Goal: Task Accomplishment & Management: Use online tool/utility

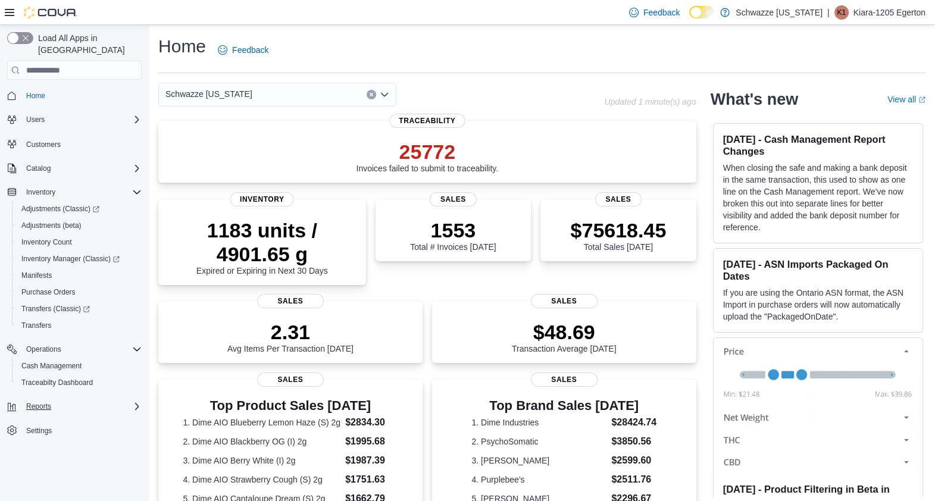
click at [67, 399] on div "Reports" at bounding box center [81, 406] width 120 height 14
click at [47, 359] on span "Cash Management" at bounding box center [51, 366] width 60 height 14
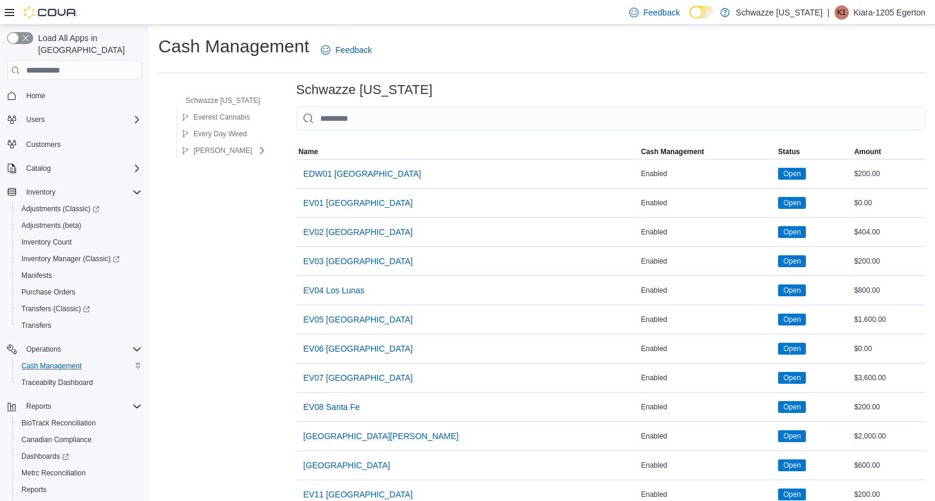
click at [425, 121] on input "This is a search bar. As you type, the results lower in the page will automatic…" at bounding box center [610, 119] width 629 height 24
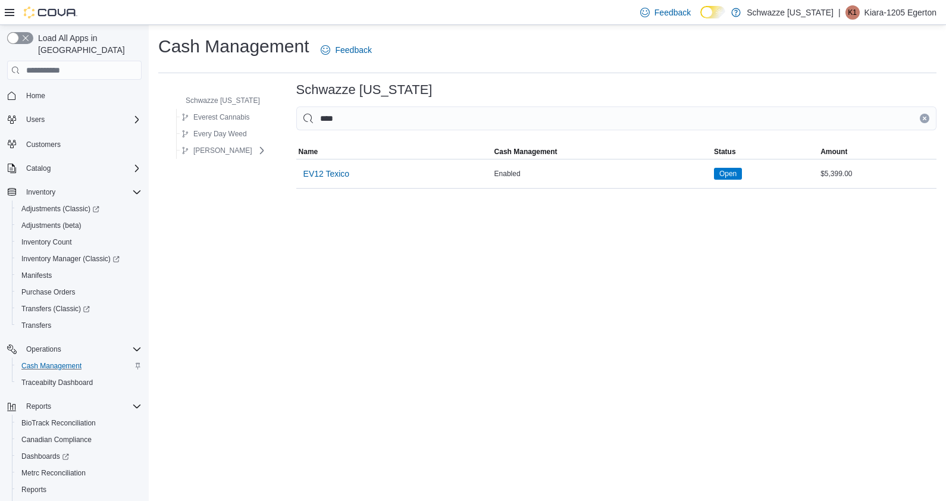
type input "****"
click at [714, 165] on div "Open" at bounding box center [765, 173] width 107 height 17
click at [322, 176] on span "EV12 Texico" at bounding box center [326, 174] width 46 height 12
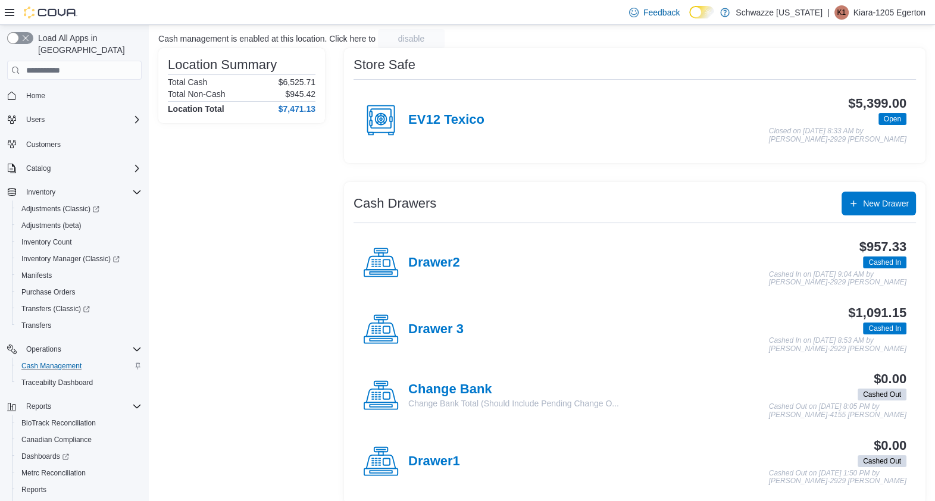
scroll to position [86, 0]
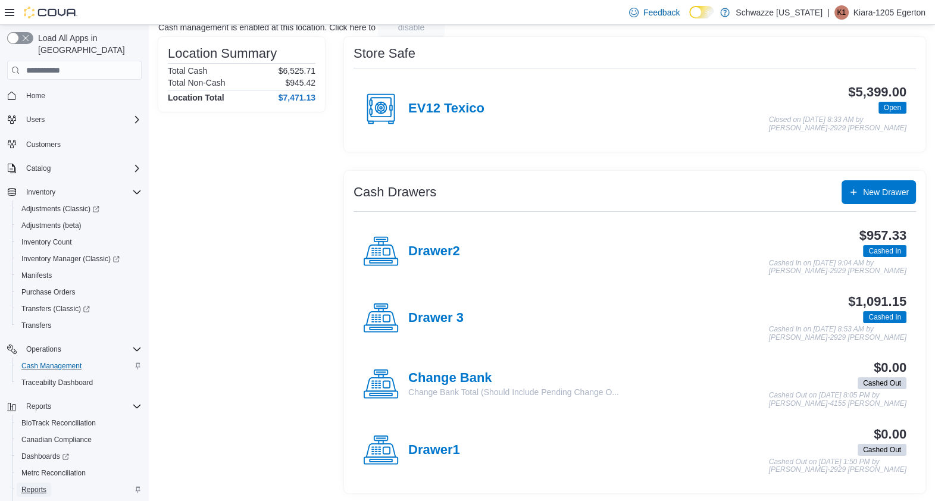
click at [22, 483] on span "Reports" at bounding box center [33, 490] width 25 height 14
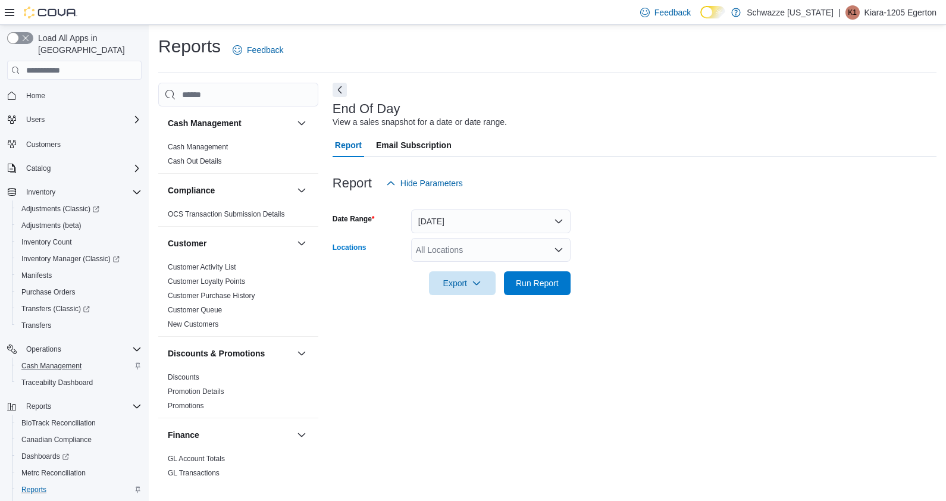
click at [474, 249] on div "All Locations" at bounding box center [490, 250] width 159 height 24
type input "*****"
click at [481, 267] on span "RGO13 Clovis" at bounding box center [475, 270] width 53 height 12
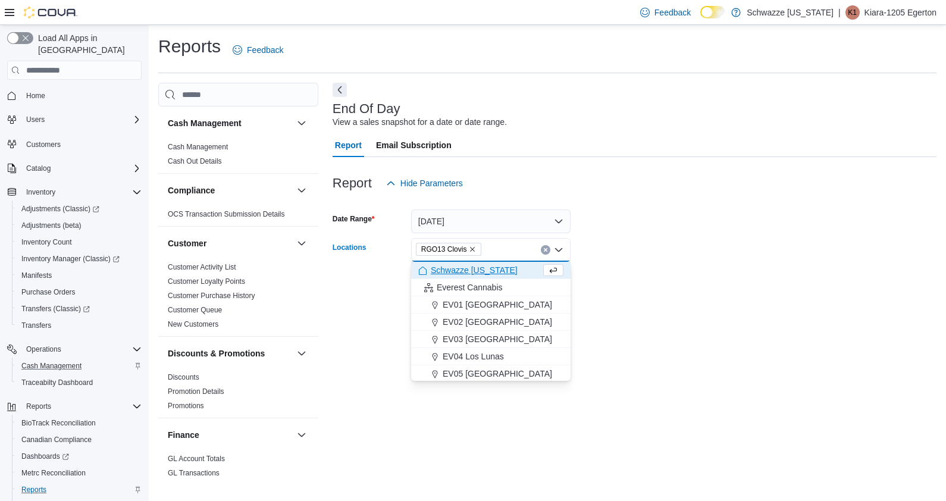
click at [617, 229] on form "Date Range [DATE] Locations RGO13 [GEOGRAPHIC_DATA] Combo box. Selected. RGO13 …" at bounding box center [635, 245] width 604 height 100
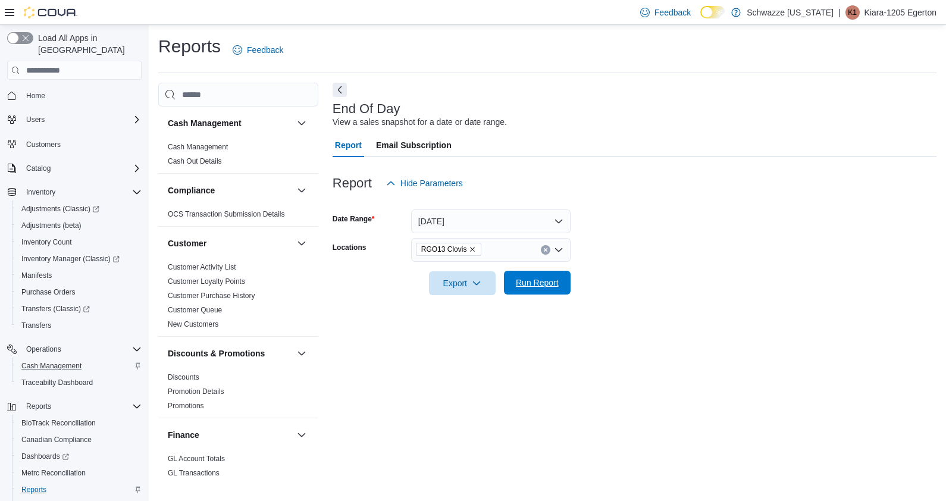
click at [549, 286] on span "Run Report" at bounding box center [537, 283] width 43 height 12
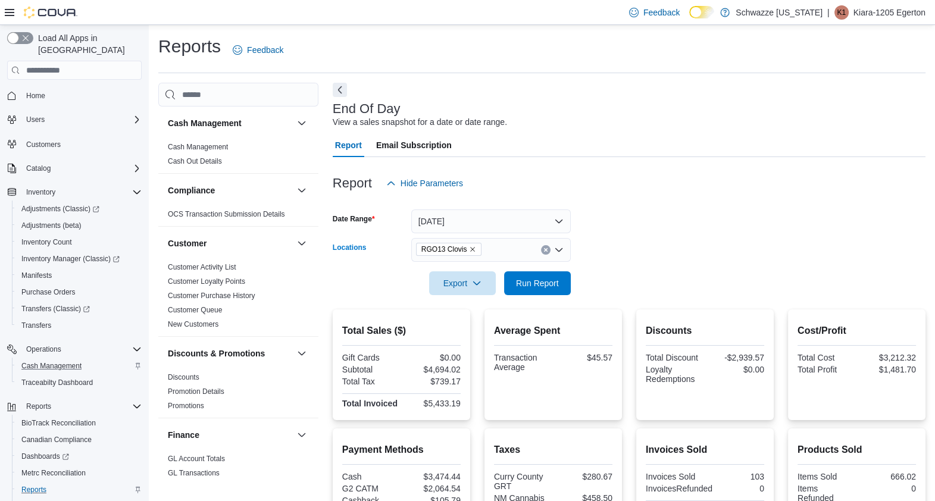
click at [469, 249] on icon "Remove RGO13 Clovis from selection in this group" at bounding box center [472, 249] width 7 height 7
type input "****"
click at [467, 270] on span "EV12 Texico" at bounding box center [472, 270] width 46 height 12
click at [579, 229] on form "Date Range [DATE] Locations EV12 Texico Export Run Report" at bounding box center [629, 245] width 593 height 100
click at [513, 287] on span "Run Report" at bounding box center [537, 283] width 52 height 24
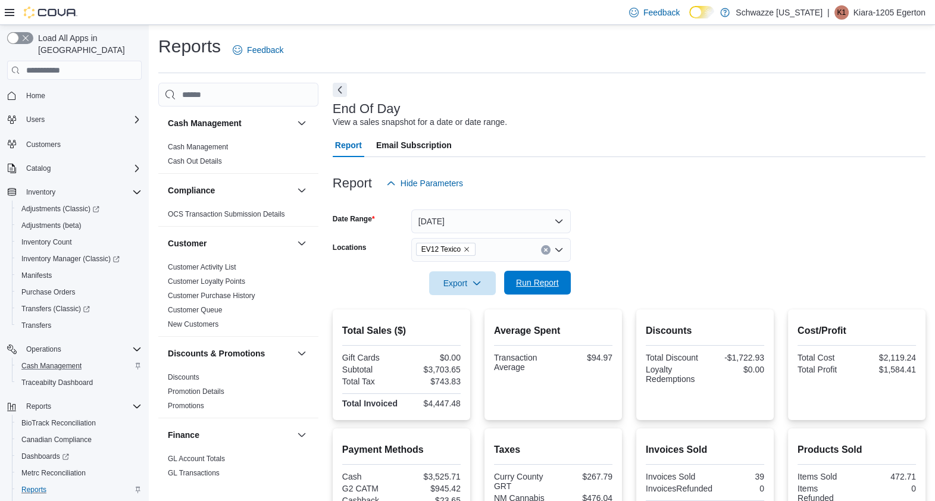
click at [513, 287] on span "Run Report" at bounding box center [537, 283] width 52 height 24
drag, startPoint x: 933, startPoint y: 140, endPoint x: 942, endPoint y: 181, distance: 42.0
click at [934, 181] on html "Feedback Dark Mode Schwazze [US_STATE] | K1 Kiara-1205 Egerton Load All Apps in…" at bounding box center [467, 250] width 935 height 501
drag, startPoint x: 934, startPoint y: 214, endPoint x: 941, endPoint y: 226, distance: 14.1
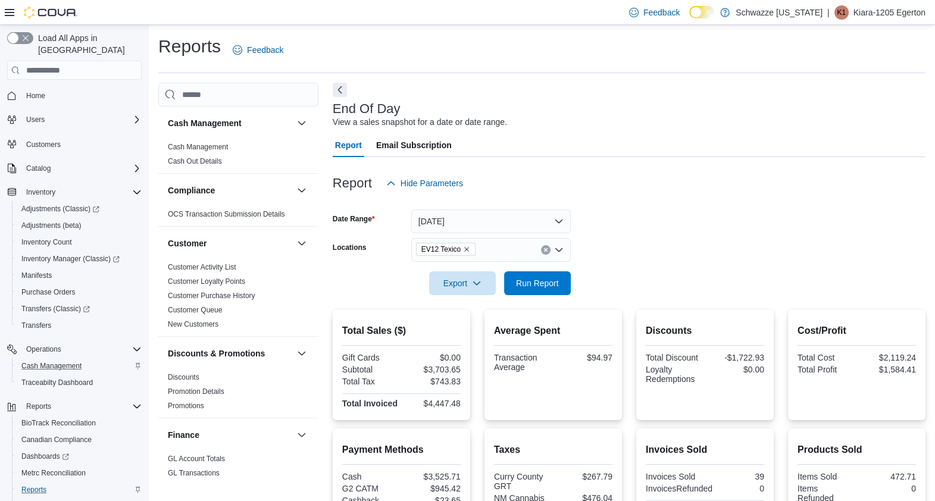
click at [934, 226] on html "Feedback Dark Mode Schwazze [US_STATE] | K1 Kiara-1205 Egerton Load All Apps in…" at bounding box center [467, 250] width 935 height 501
click at [467, 245] on span "EV12 Texico" at bounding box center [445, 249] width 49 height 12
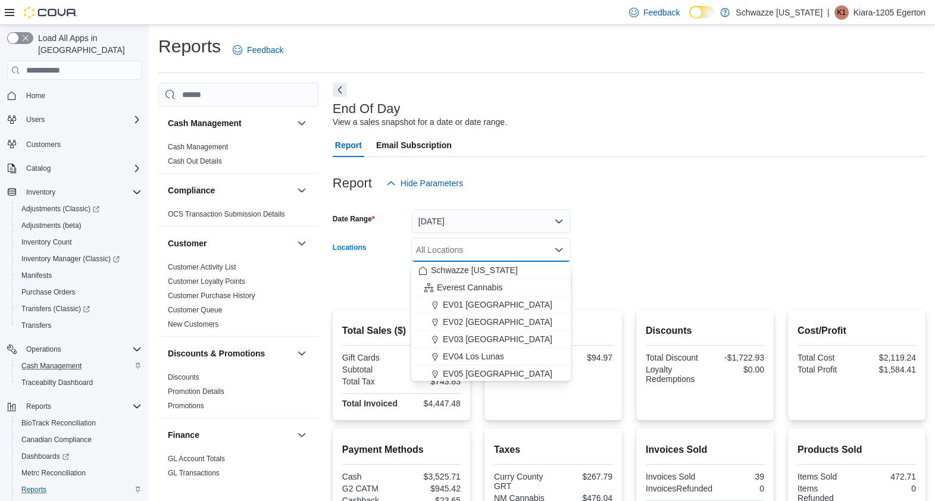
type input "*"
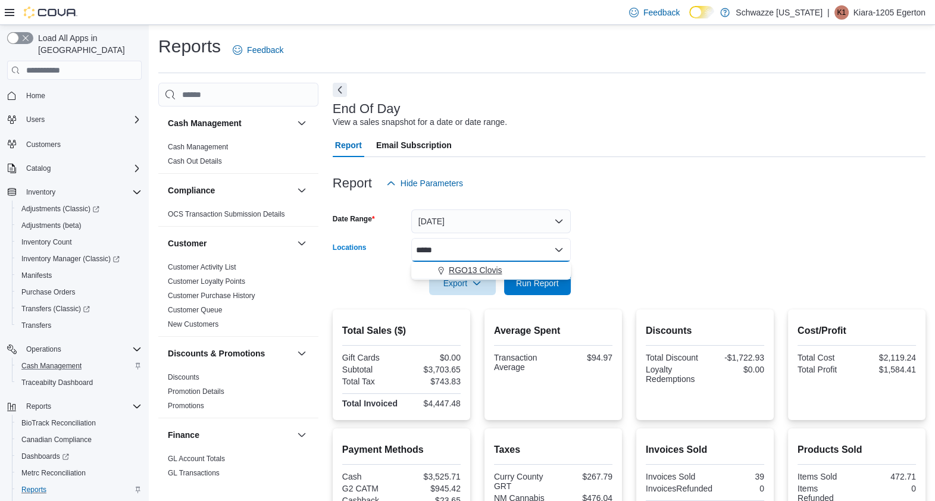
type input "*****"
click at [490, 265] on span "RGO13 Clovis" at bounding box center [475, 270] width 53 height 12
click at [616, 246] on form "Date Range [DATE] Locations RGO13 Clovis Export Run Report" at bounding box center [629, 245] width 593 height 100
click at [552, 279] on span "Run Report" at bounding box center [537, 283] width 43 height 12
click at [468, 255] on span "RGO13 Clovis" at bounding box center [448, 249] width 55 height 12
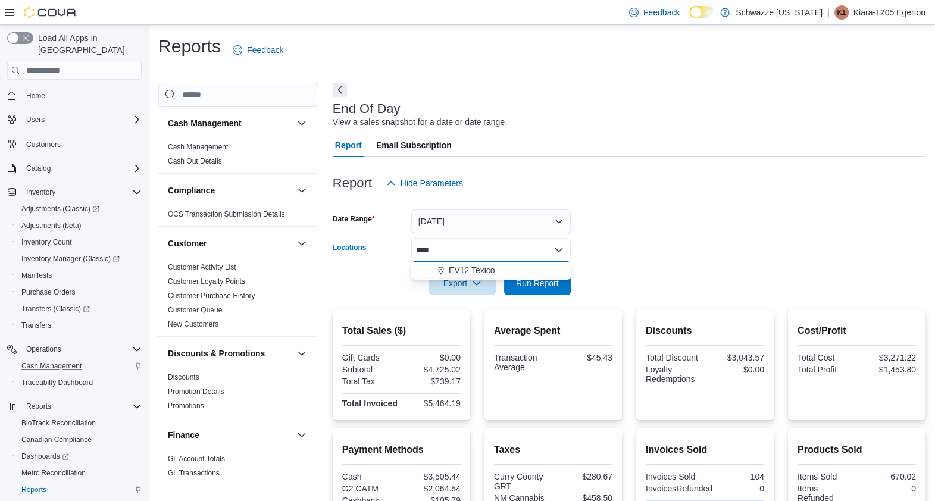
type input "****"
click at [474, 271] on span "EV12 Texico" at bounding box center [472, 270] width 46 height 12
click at [674, 204] on div at bounding box center [629, 202] width 593 height 14
click at [549, 276] on span "Run Report" at bounding box center [537, 283] width 52 height 24
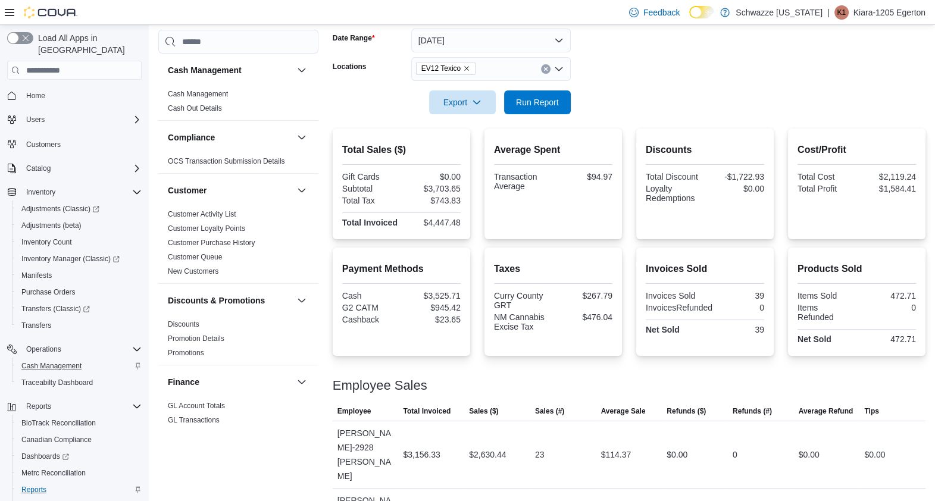
scroll to position [187, 0]
